Goal: Information Seeking & Learning: Learn about a topic

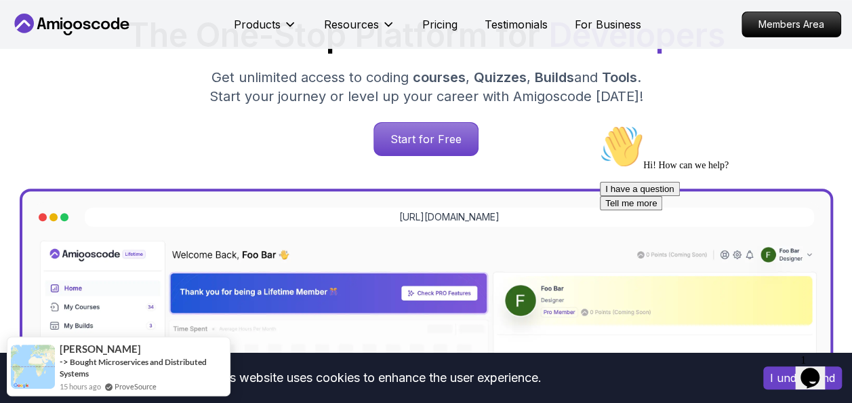
scroll to position [292, 0]
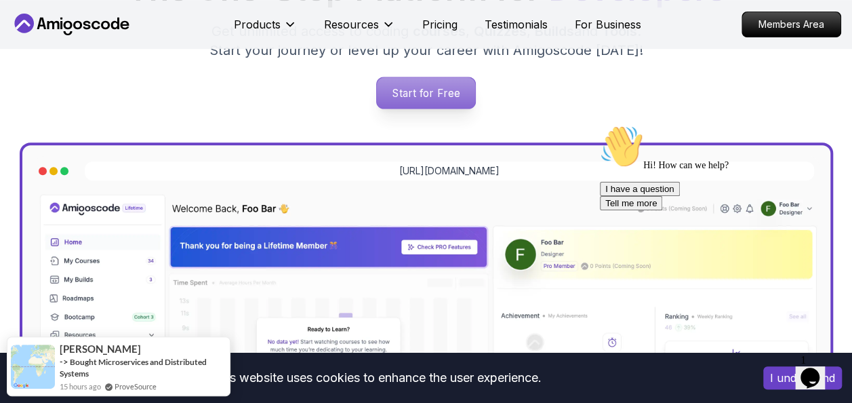
click at [446, 85] on p "Start for Free" at bounding box center [426, 92] width 98 height 31
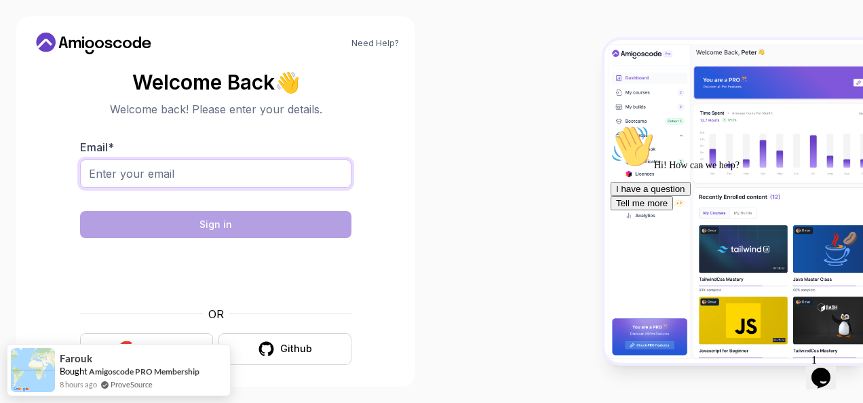
click at [175, 176] on input "Email *" at bounding box center [215, 173] width 271 height 28
type input "kusumashiva523@gmail.com"
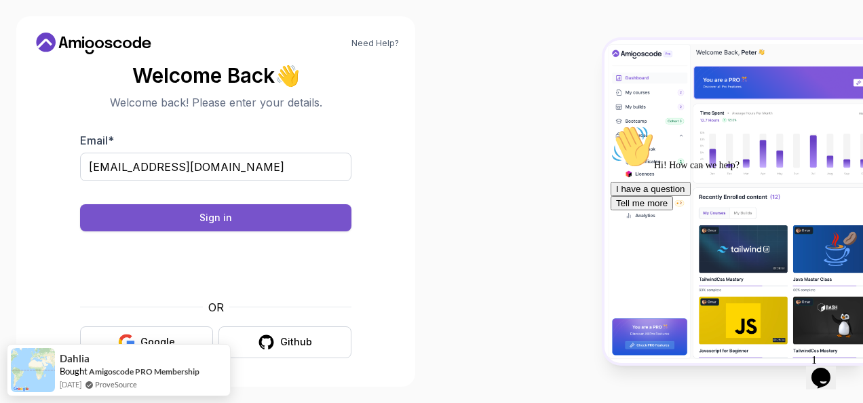
click at [222, 214] on div "Sign in" at bounding box center [215, 218] width 33 height 14
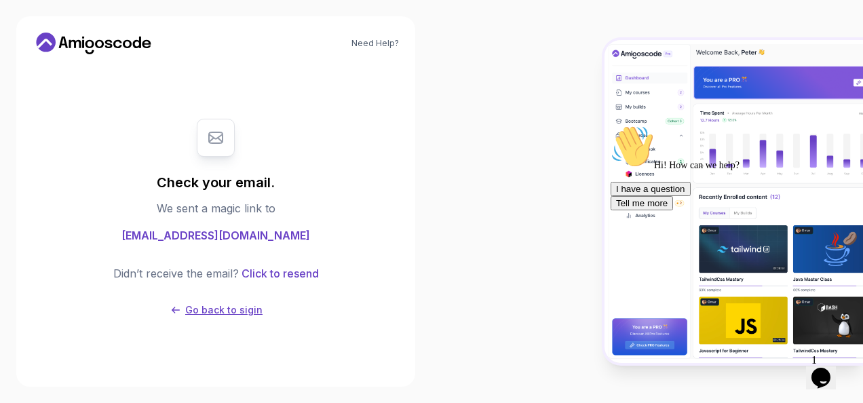
click at [199, 305] on p "Go back to sigin" at bounding box center [223, 310] width 77 height 14
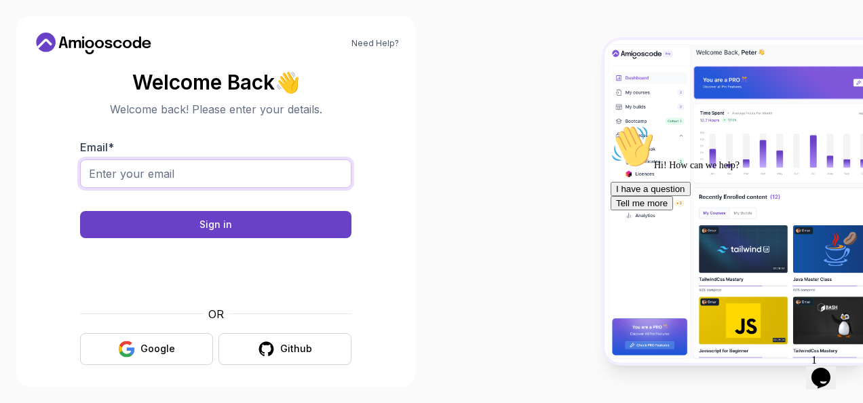
click at [148, 165] on input "Email *" at bounding box center [215, 173] width 271 height 28
click at [50, 225] on section "Welcome Back 👋 Welcome back! Please enter your details. Email * Sign in OR Goog…" at bounding box center [216, 218] width 366 height 321
click at [149, 346] on div "Google" at bounding box center [157, 349] width 35 height 14
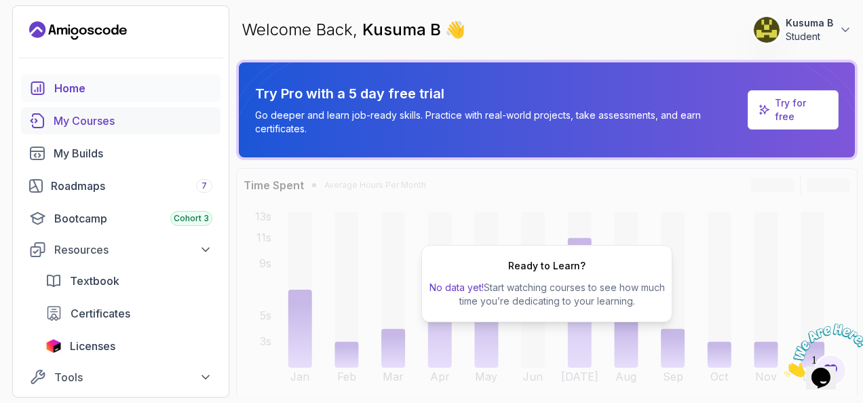
click at [87, 114] on div "My Courses" at bounding box center [133, 121] width 159 height 16
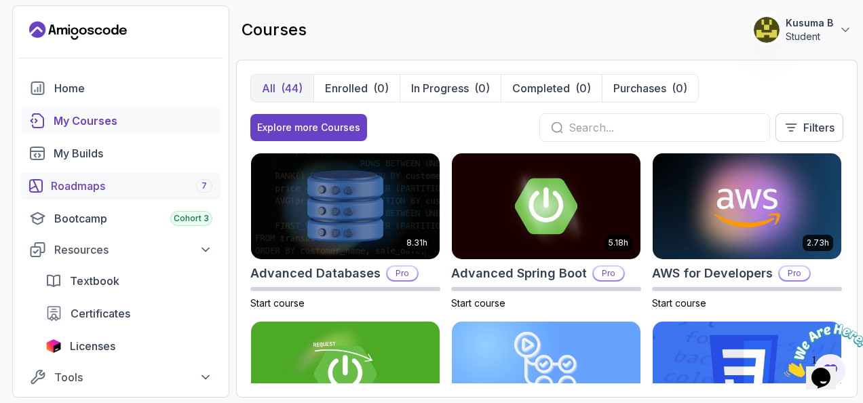
click at [81, 187] on div "Roadmaps 7" at bounding box center [131, 186] width 161 height 16
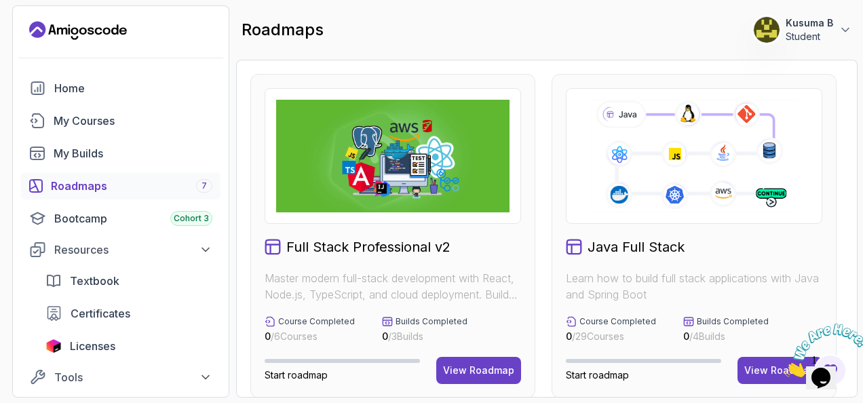
click at [659, 179] on icon at bounding box center [694, 156] width 210 height 117
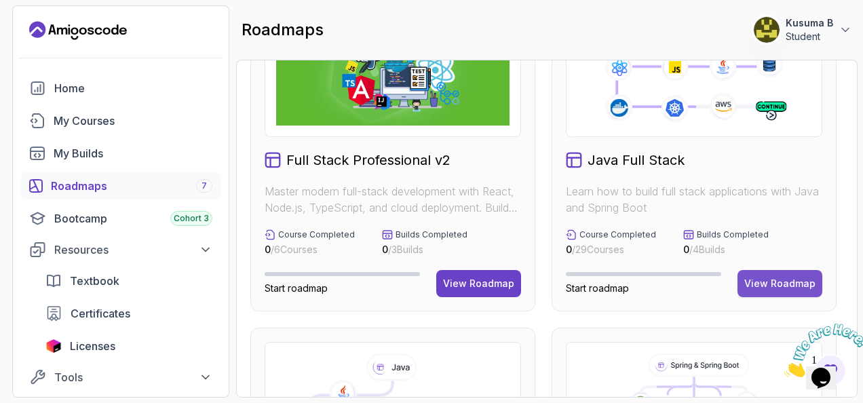
click at [760, 275] on button "View Roadmap" at bounding box center [779, 283] width 85 height 27
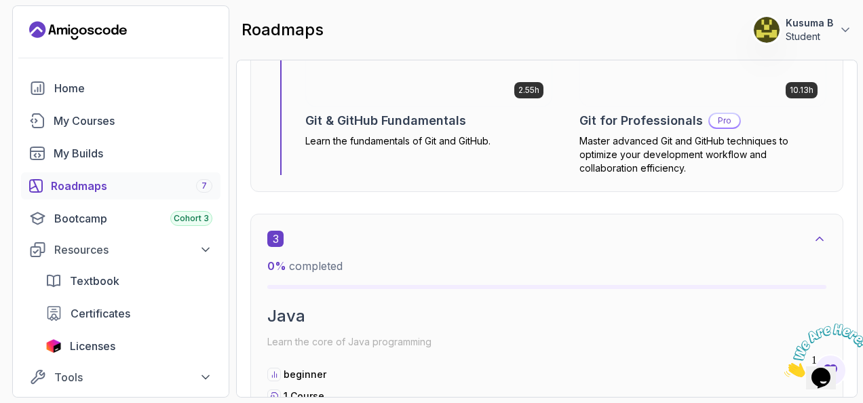
scroll to position [1500, 0]
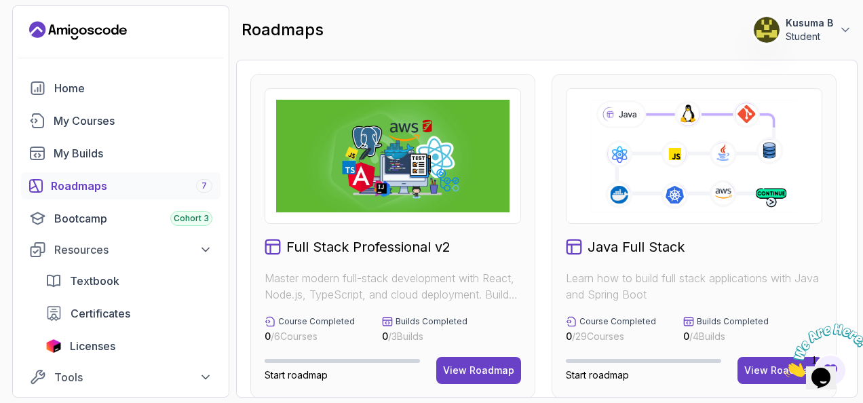
scroll to position [157, 0]
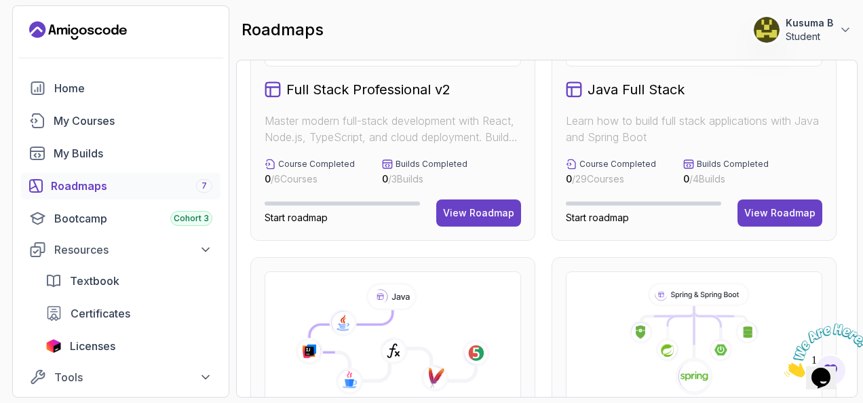
click at [387, 189] on div "Full Stack Professional v2 Master modern full-stack development with React, Nod…" at bounding box center [392, 79] width 285 height 324
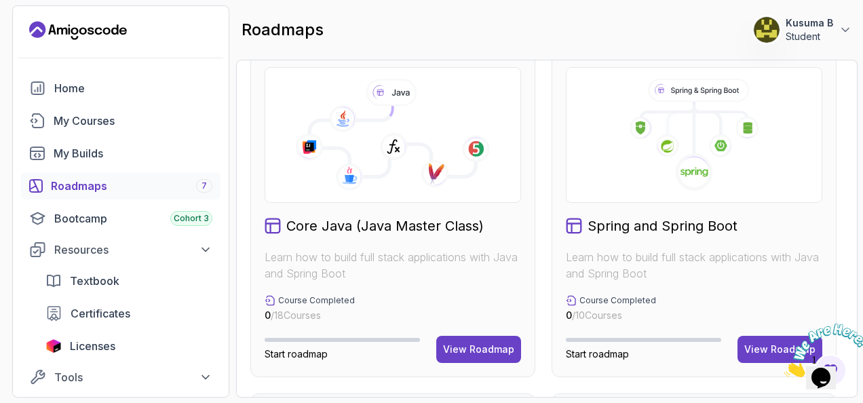
scroll to position [361, 0]
click at [89, 116] on div "My Courses" at bounding box center [133, 121] width 159 height 16
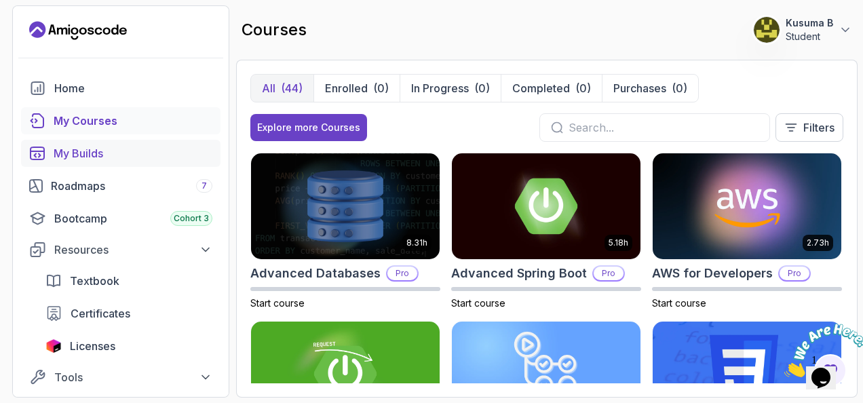
click at [70, 156] on div "My Builds" at bounding box center [133, 153] width 159 height 16
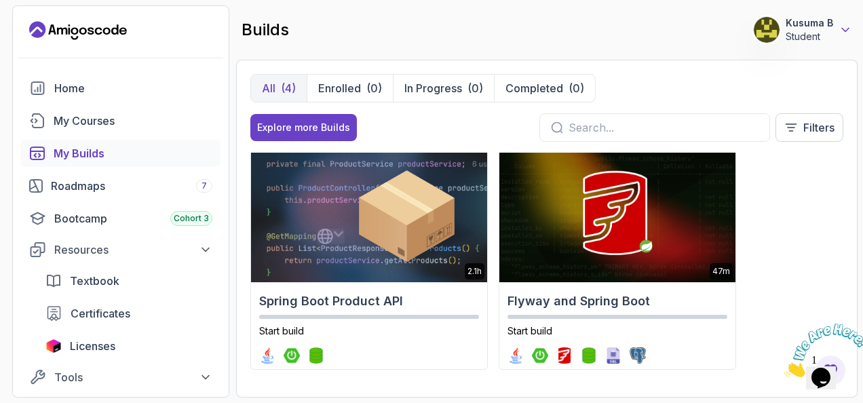
click at [846, 26] on icon at bounding box center [845, 30] width 14 height 14
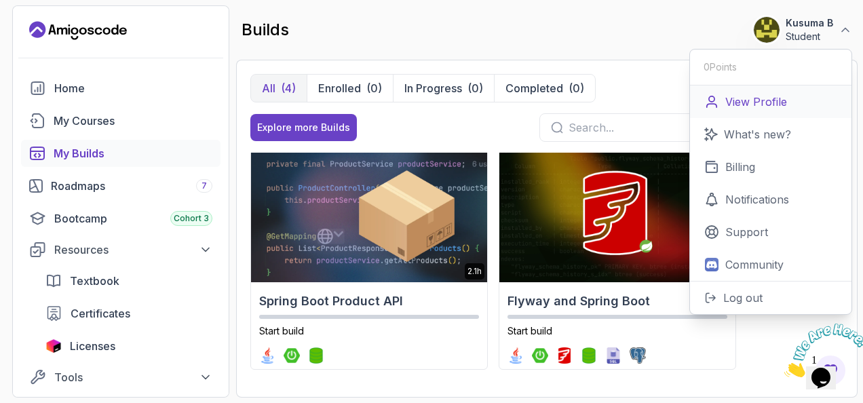
click at [730, 101] on p "View Profile" at bounding box center [756, 102] width 62 height 16
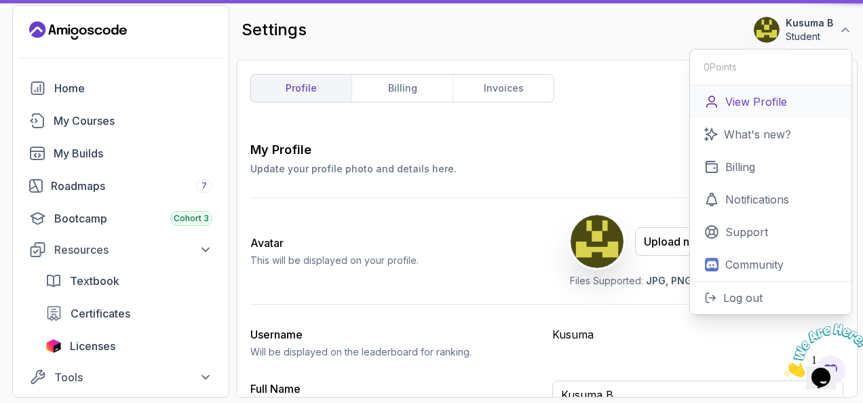
type input "Student"
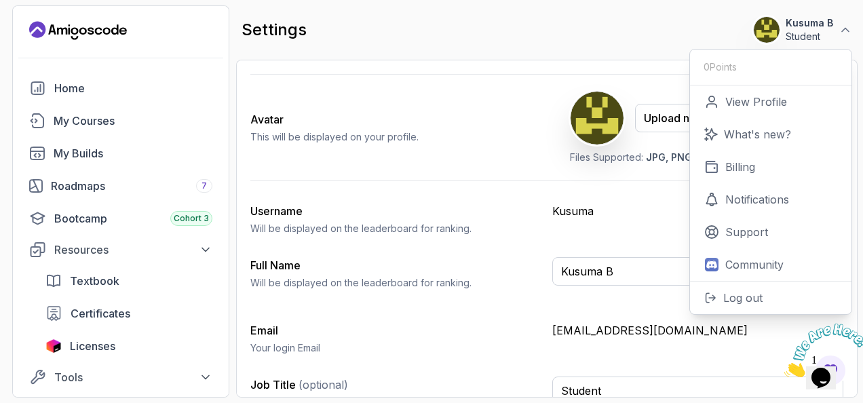
scroll to position [144, 0]
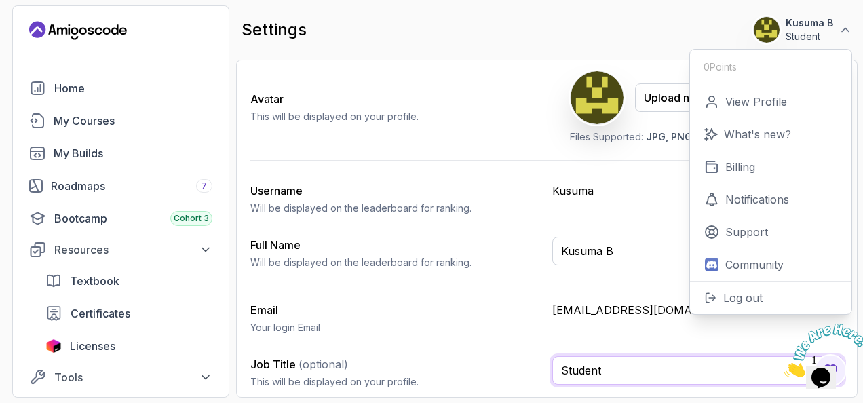
click at [612, 366] on input "Student" at bounding box center [697, 370] width 291 height 28
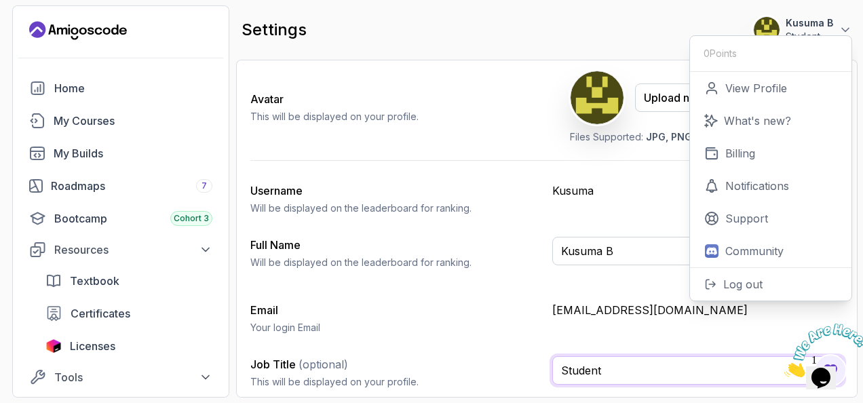
click at [612, 366] on input "Student" at bounding box center [697, 370] width 291 height 28
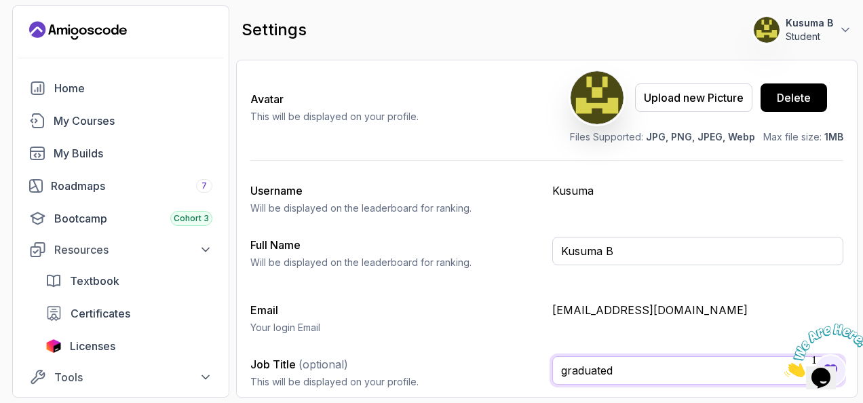
type input "graduated"
click at [734, 1] on button "Save" at bounding box center [788, 14] width 109 height 27
drag, startPoint x: 560, startPoint y: 378, endPoint x: 517, endPoint y: 328, distance: 66.4
click at [517, 328] on div "My Profile Update your profile photo and details here. Save Avatar This will be…" at bounding box center [546, 198] width 593 height 403
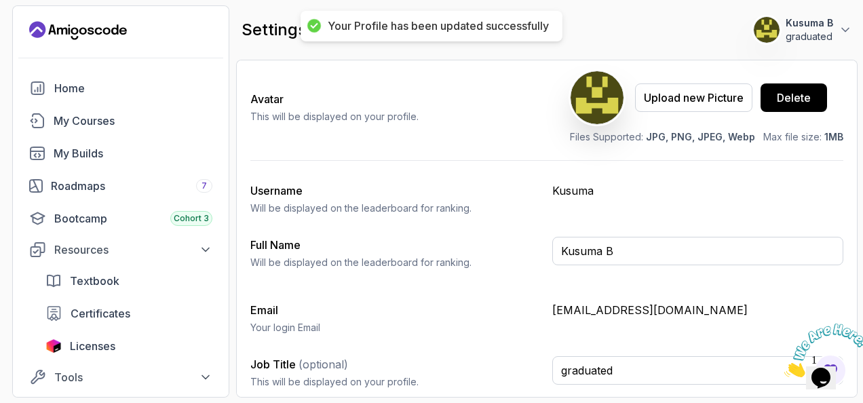
click at [517, 328] on p "Your login Email" at bounding box center [395, 328] width 291 height 14
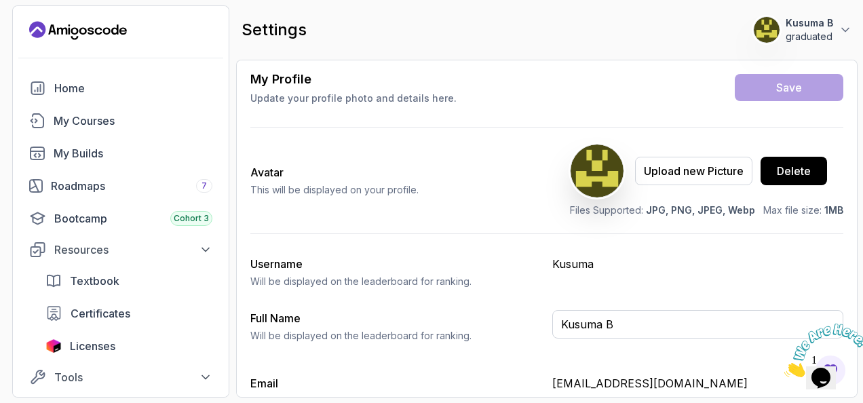
scroll to position [0, 0]
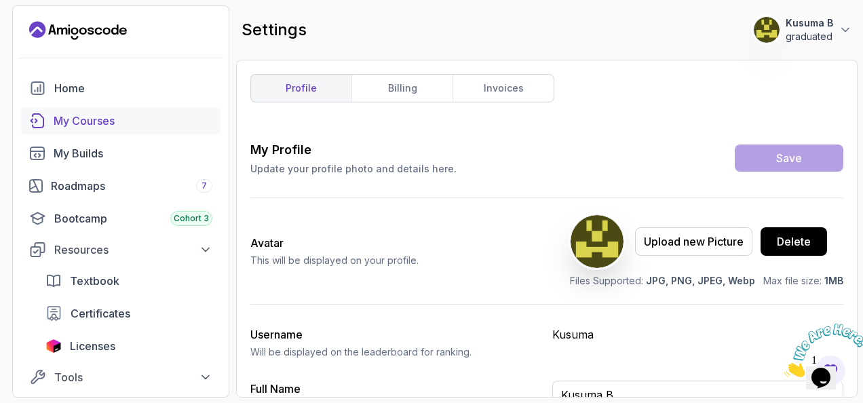
click at [95, 123] on div "My Courses" at bounding box center [133, 121] width 159 height 16
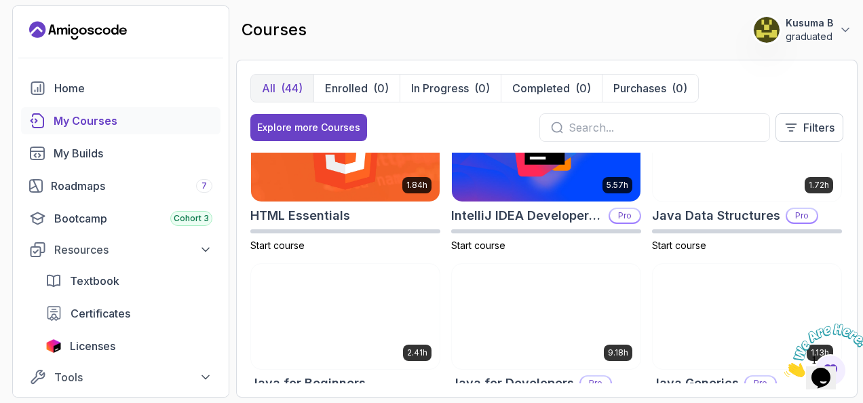
scroll to position [730, 0]
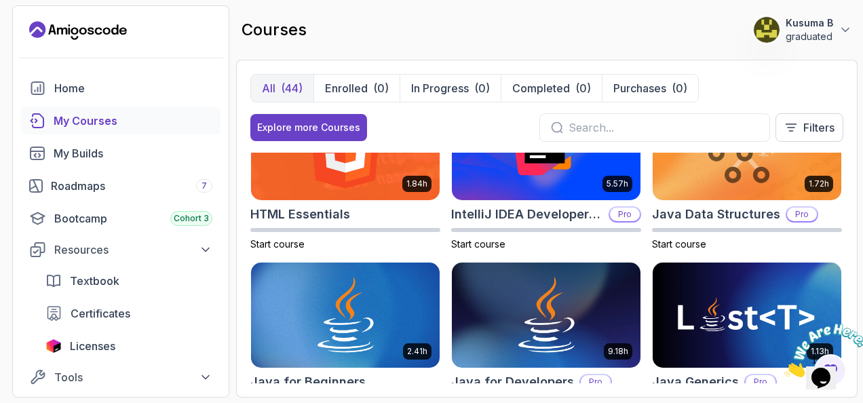
click at [425, 273] on img at bounding box center [345, 315] width 189 height 106
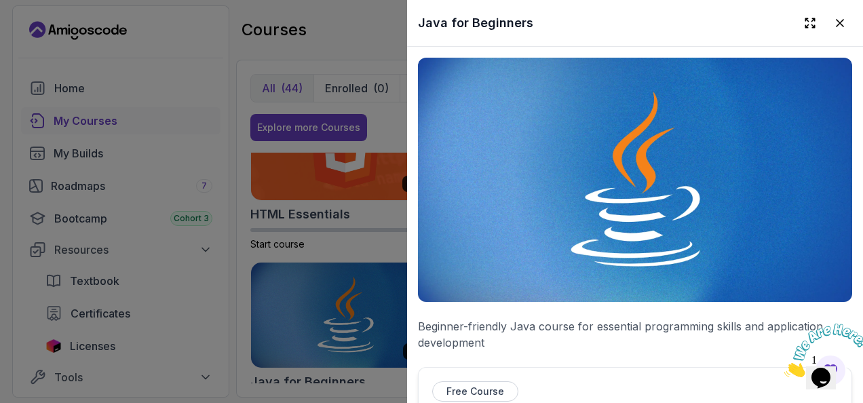
click at [247, 281] on div at bounding box center [431, 201] width 863 height 403
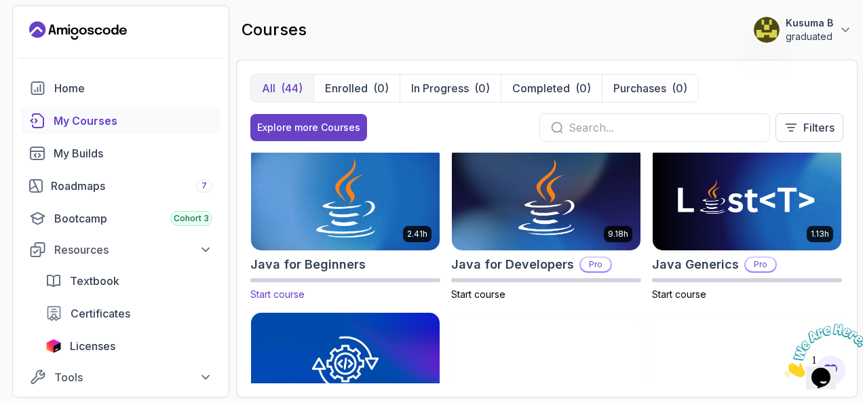
scroll to position [848, 0]
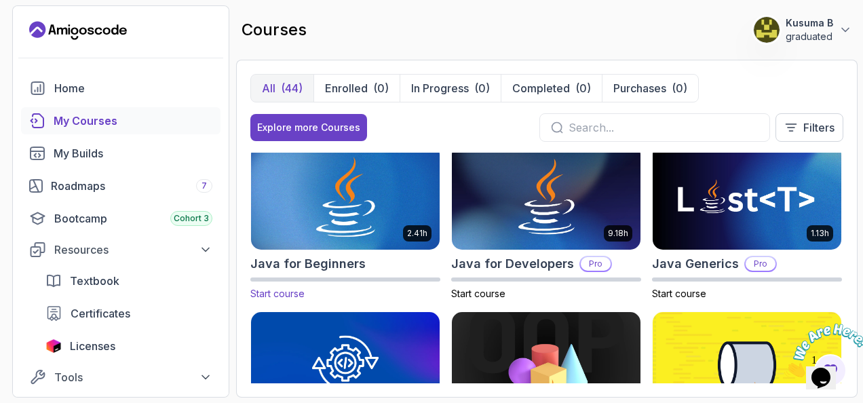
click at [349, 208] on img at bounding box center [345, 197] width 198 height 111
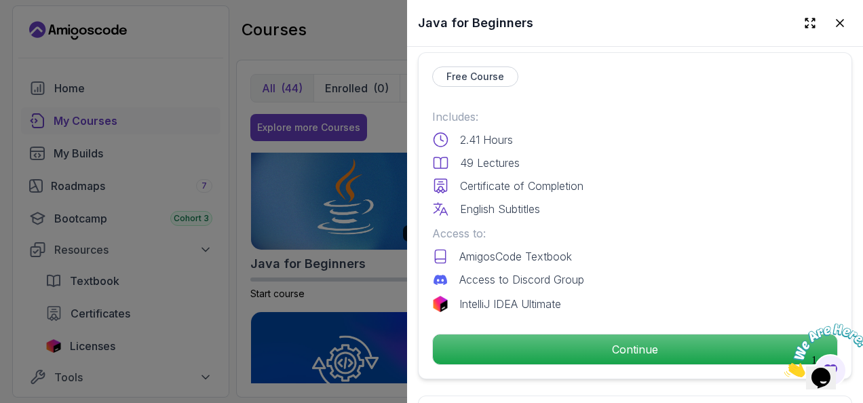
scroll to position [315, 0]
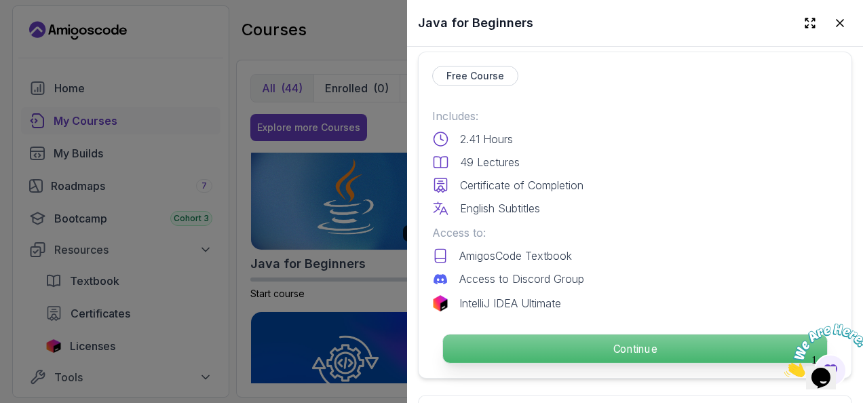
click at [642, 334] on p "Continue" at bounding box center [635, 348] width 384 height 28
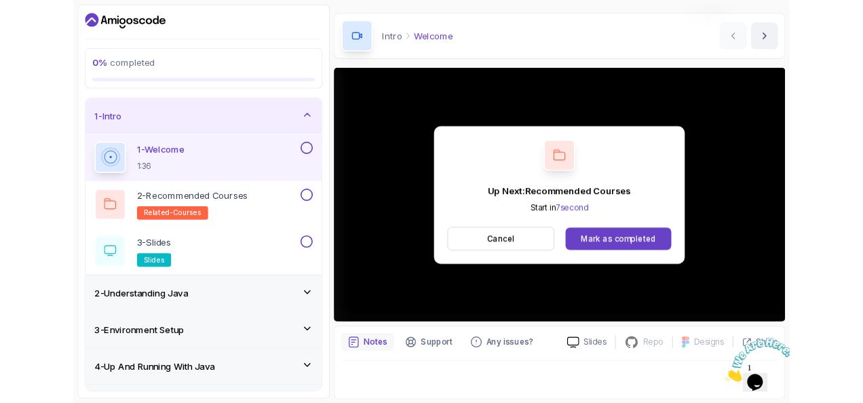
scroll to position [140, 0]
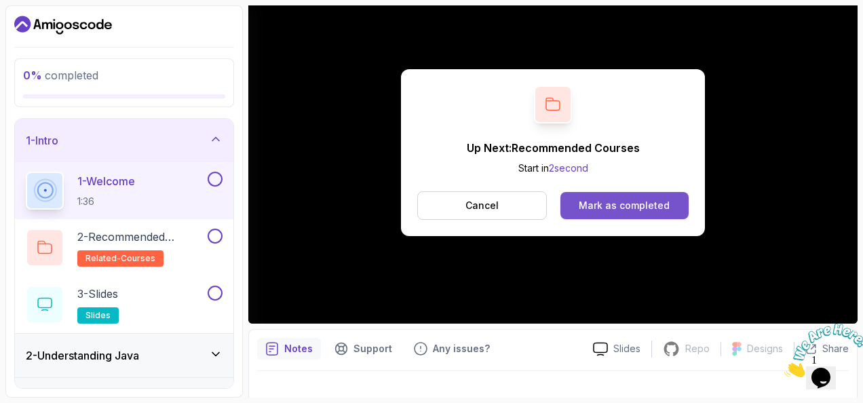
click at [633, 199] on div "Mark as completed" at bounding box center [624, 206] width 91 height 14
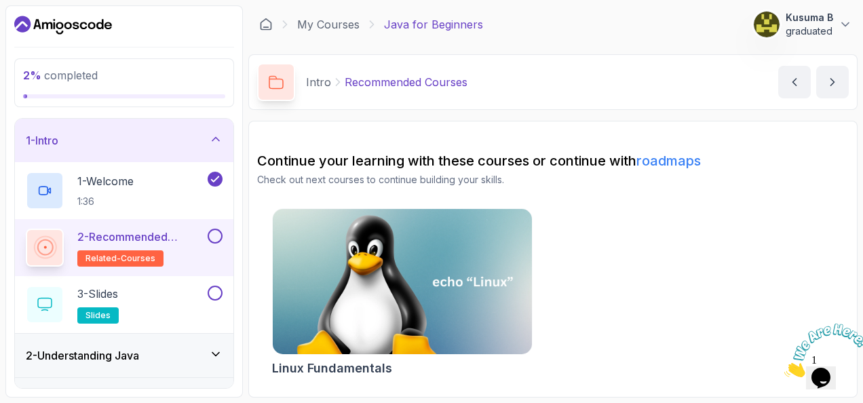
click at [114, 240] on p "2 - Recommended Courses" at bounding box center [141, 237] width 128 height 16
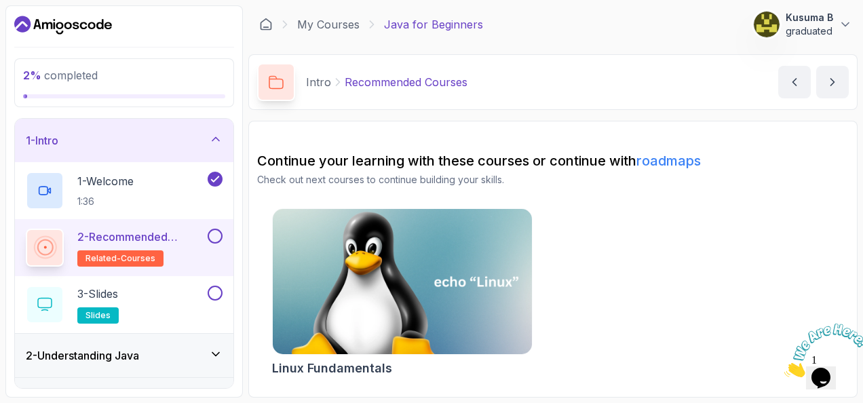
click at [393, 234] on img at bounding box center [402, 281] width 272 height 153
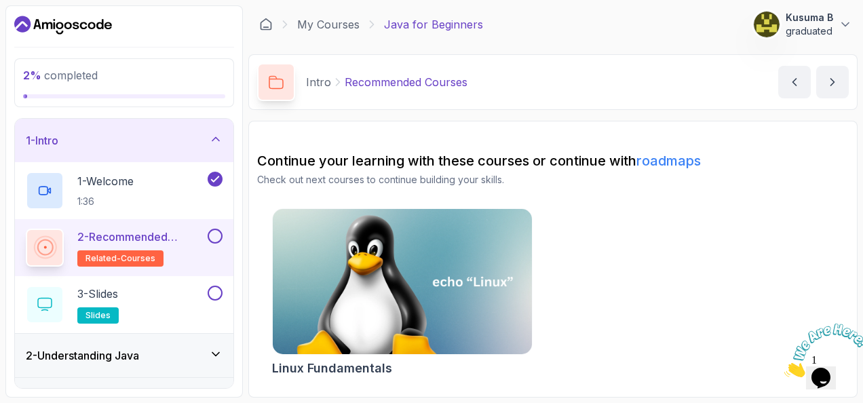
click at [423, 83] on p "Recommended Courses" at bounding box center [406, 82] width 123 height 16
click at [278, 80] on icon at bounding box center [276, 82] width 15 height 14
click at [139, 253] on span "related-courses" at bounding box center [120, 258] width 70 height 11
click at [684, 164] on link "roadmaps" at bounding box center [668, 161] width 64 height 16
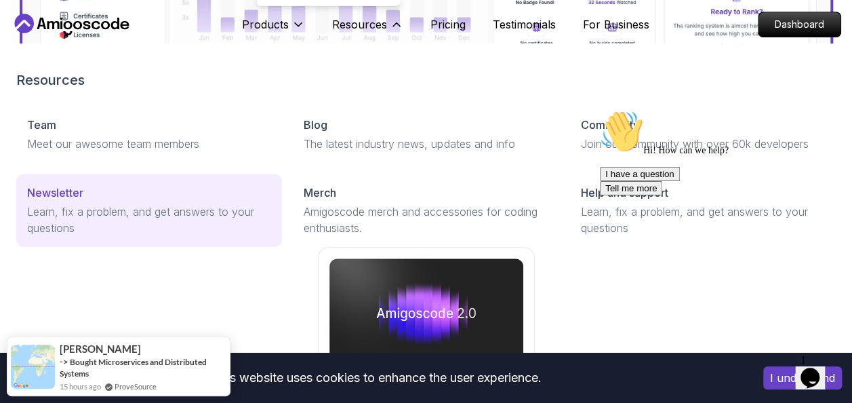
scroll to position [749, 0]
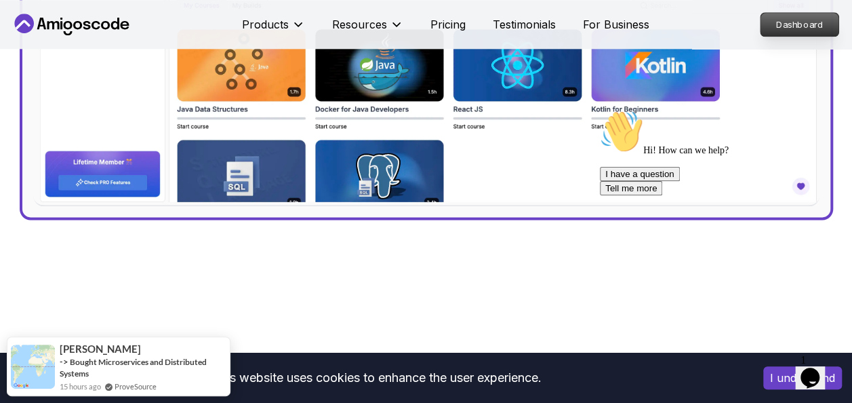
click at [814, 27] on p "Dashboard" at bounding box center [800, 24] width 78 height 23
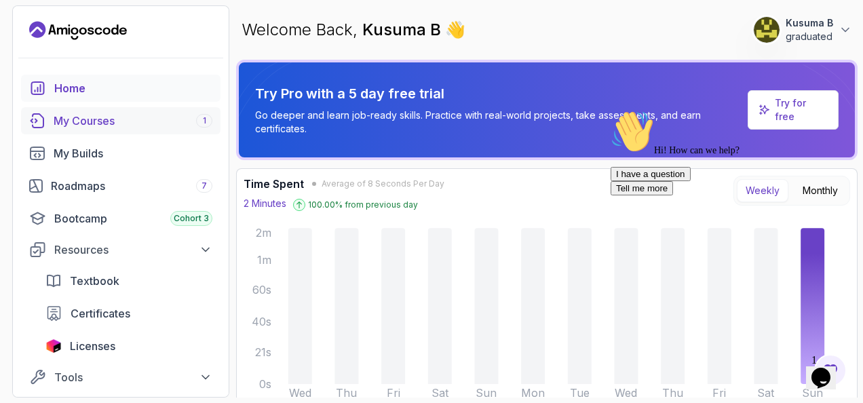
click at [161, 118] on div "My Courses 1" at bounding box center [133, 121] width 159 height 16
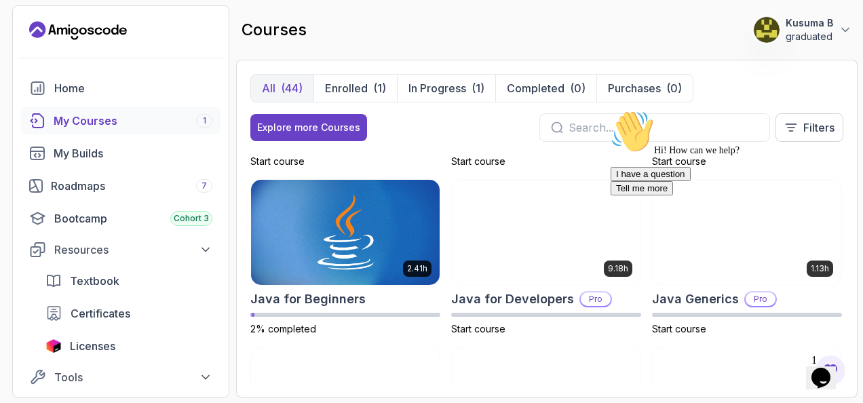
scroll to position [827, 0]
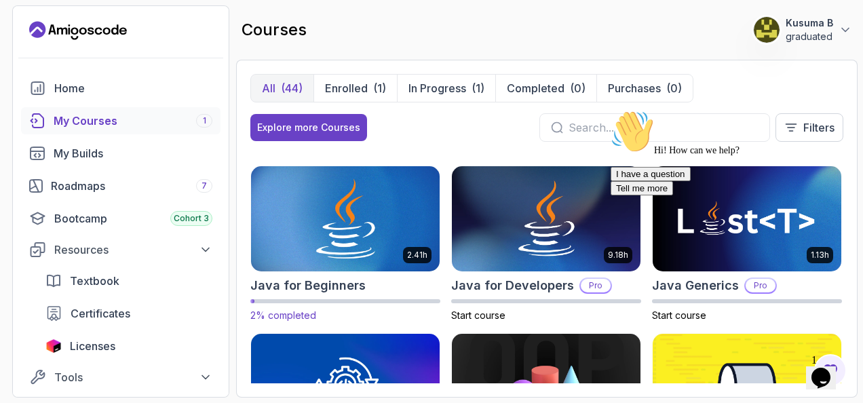
click at [318, 234] on img at bounding box center [345, 218] width 198 height 111
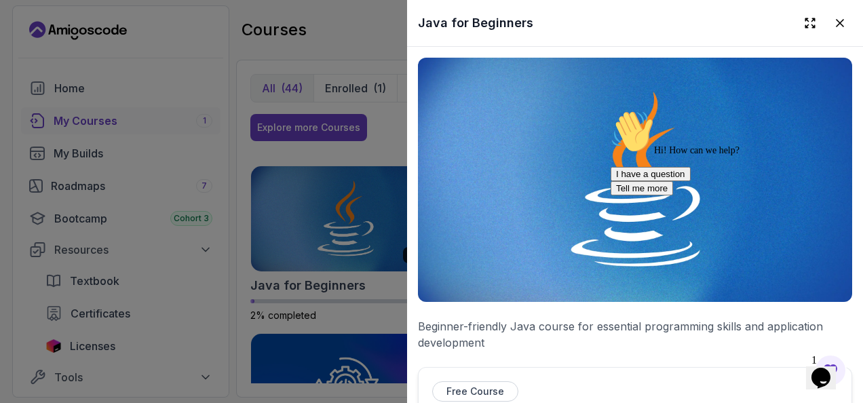
click at [444, 391] on div "Free Course" at bounding box center [475, 391] width 86 height 20
click at [453, 385] on p "Free Course" at bounding box center [475, 392] width 58 height 14
click at [830, 369] on icon "Chat widget" at bounding box center [820, 378] width 19 height 20
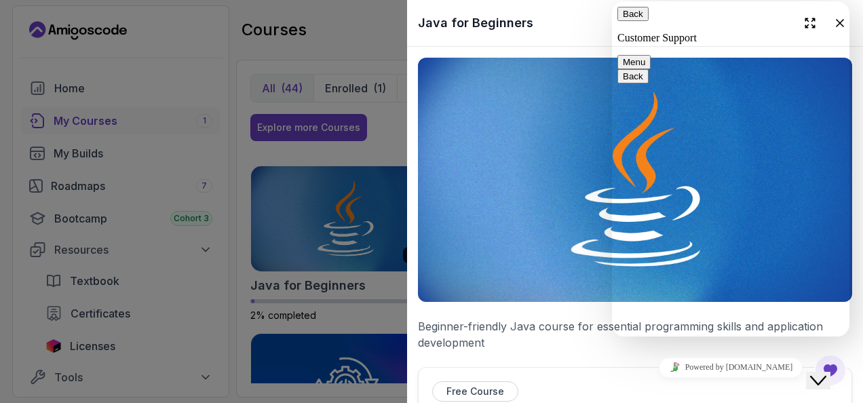
click at [551, 216] on img at bounding box center [635, 180] width 434 height 244
click at [583, 165] on img at bounding box center [635, 180] width 434 height 244
click at [461, 385] on p "Free Course" at bounding box center [475, 392] width 58 height 14
click at [479, 291] on img at bounding box center [635, 180] width 434 height 244
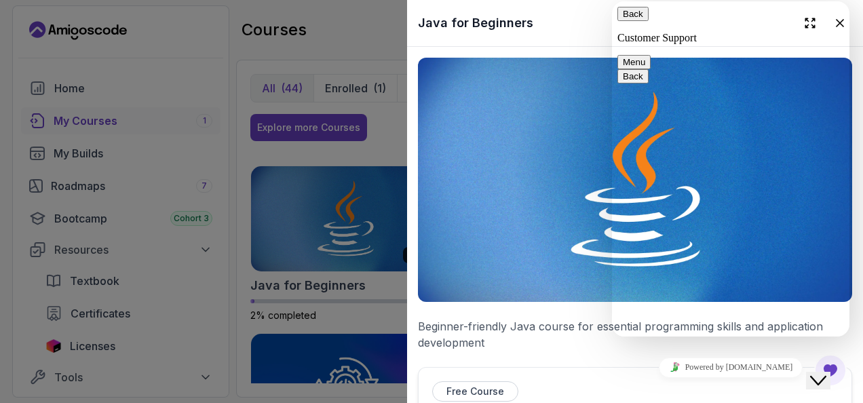
click at [501, 231] on img at bounding box center [635, 180] width 434 height 244
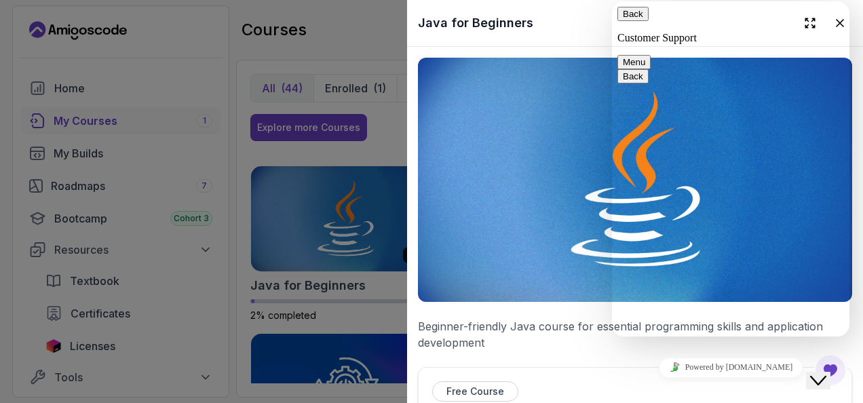
click at [500, 262] on img at bounding box center [635, 180] width 434 height 244
click at [500, 261] on img at bounding box center [635, 180] width 434 height 244
click at [826, 372] on icon "Close Chat This icon closes the chat window." at bounding box center [818, 380] width 16 height 16
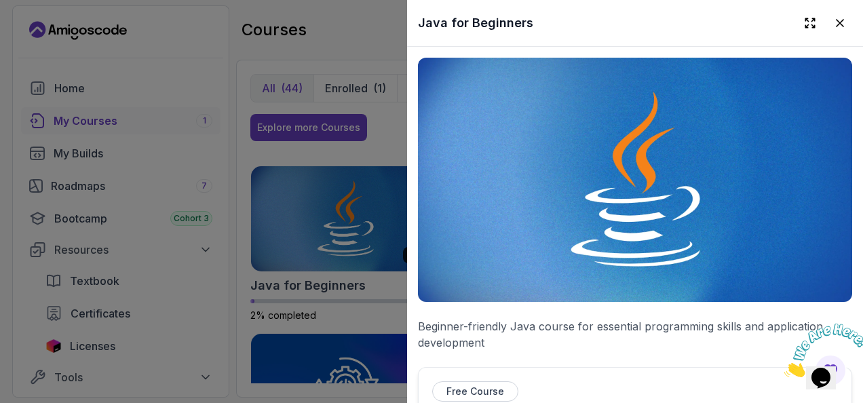
click at [661, 262] on img at bounding box center [635, 180] width 434 height 244
click at [805, 26] on icon at bounding box center [809, 22] width 9 height 9
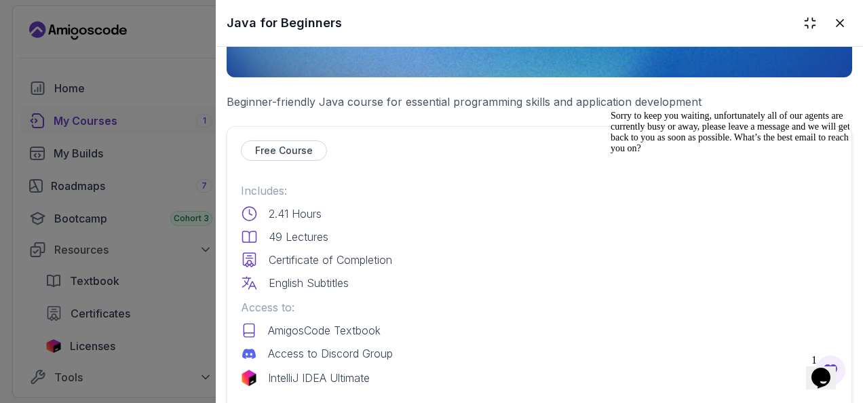
scroll to position [336, 0]
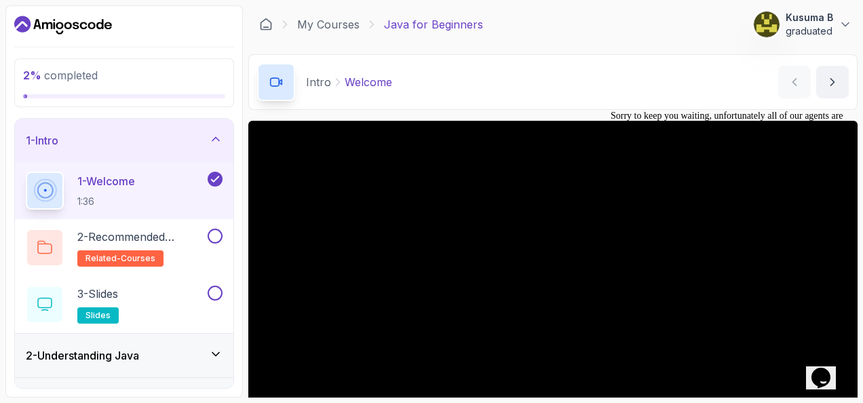
click at [830, 368] on icon "Chat widget" at bounding box center [820, 378] width 19 height 20
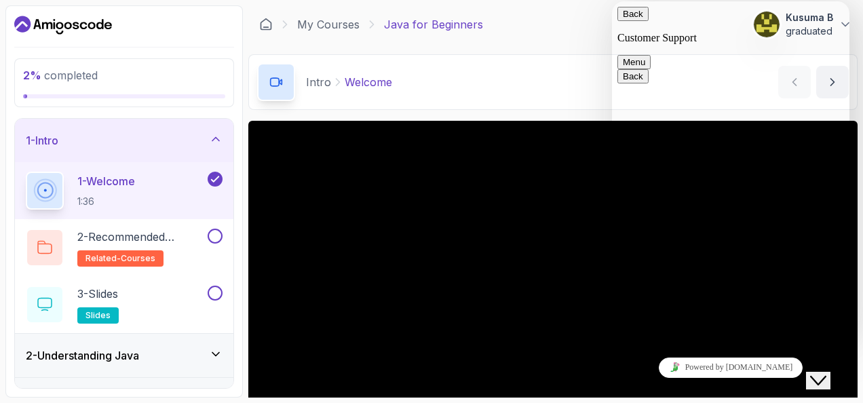
scroll to position [94, 0]
click at [825, 372] on icon "Close Chat This icon closes the chat window." at bounding box center [818, 380] width 16 height 16
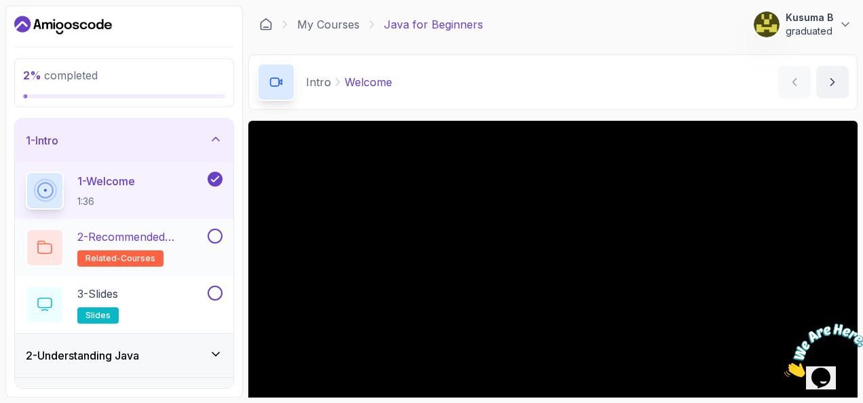
click at [109, 239] on p "2 - Recommended Courses" at bounding box center [141, 237] width 128 height 16
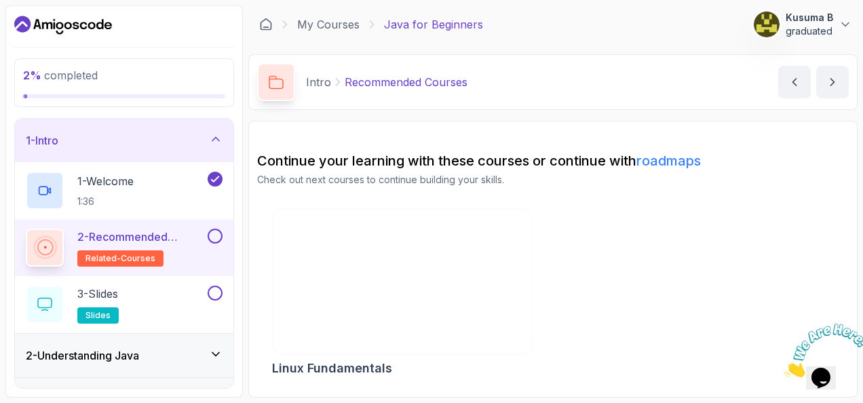
click at [109, 239] on p "2 - Recommended Courses" at bounding box center [141, 237] width 128 height 16
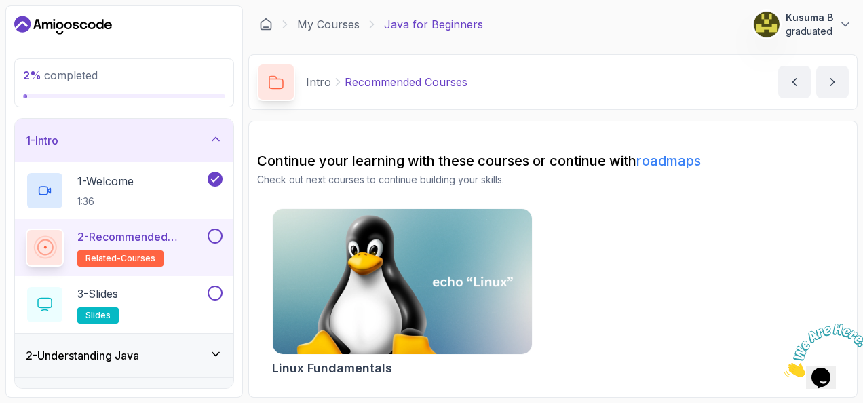
click at [37, 246] on icon at bounding box center [45, 247] width 16 height 16
click at [834, 82] on icon "next content" at bounding box center [832, 82] width 14 height 14
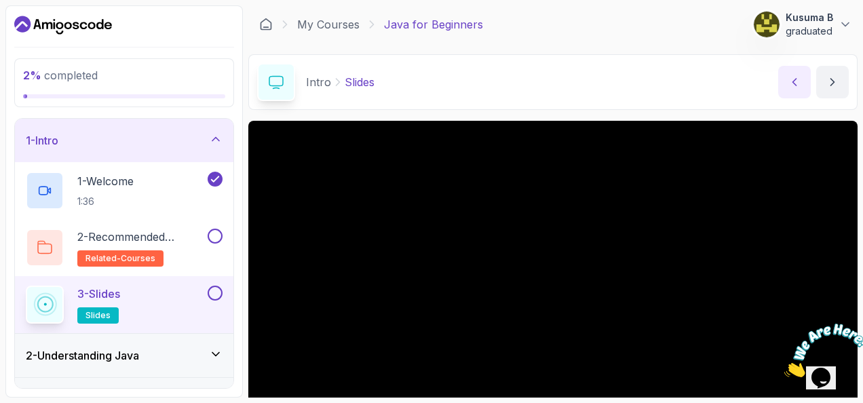
click at [788, 75] on button "previous content" at bounding box center [794, 82] width 33 height 33
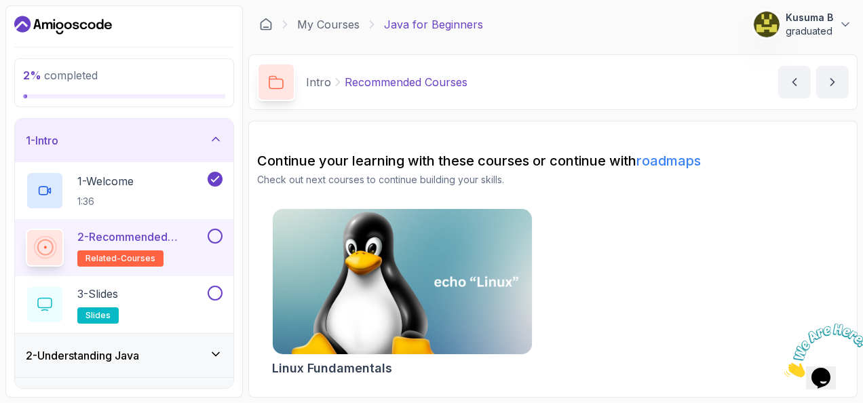
click at [415, 260] on img at bounding box center [402, 281] width 272 height 153
click at [459, 260] on img at bounding box center [402, 281] width 272 height 153
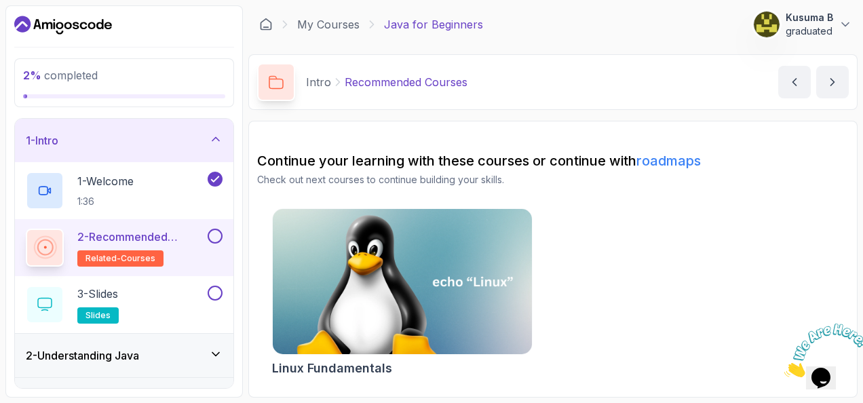
click at [96, 258] on span "related-courses" at bounding box center [120, 258] width 70 height 11
click at [100, 237] on p "2 - Recommended Courses" at bounding box center [141, 237] width 128 height 16
click at [218, 235] on button at bounding box center [215, 236] width 15 height 15
click at [218, 235] on icon at bounding box center [215, 236] width 12 height 14
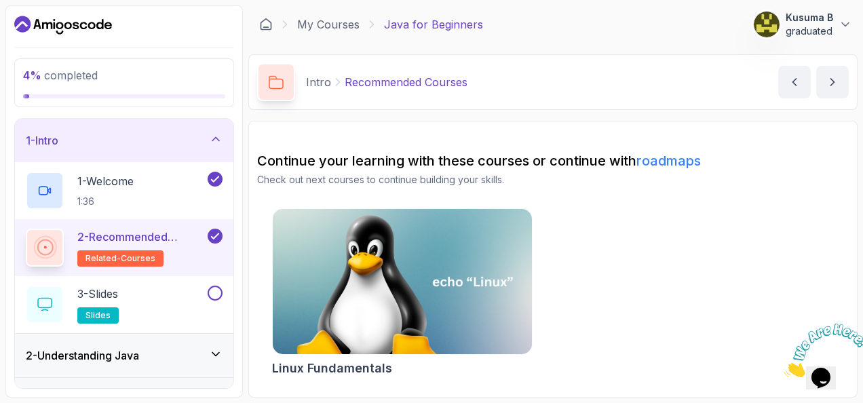
click at [218, 235] on icon at bounding box center [215, 236] width 12 height 14
click at [218, 235] on button at bounding box center [215, 236] width 15 height 15
click at [127, 319] on div "3 - Slides slides" at bounding box center [115, 305] width 179 height 38
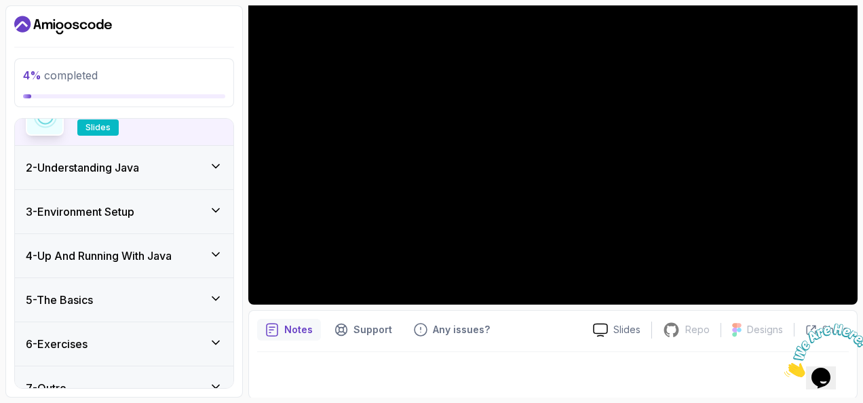
scroll to position [206, 0]
